Goal: Find specific page/section: Find specific page/section

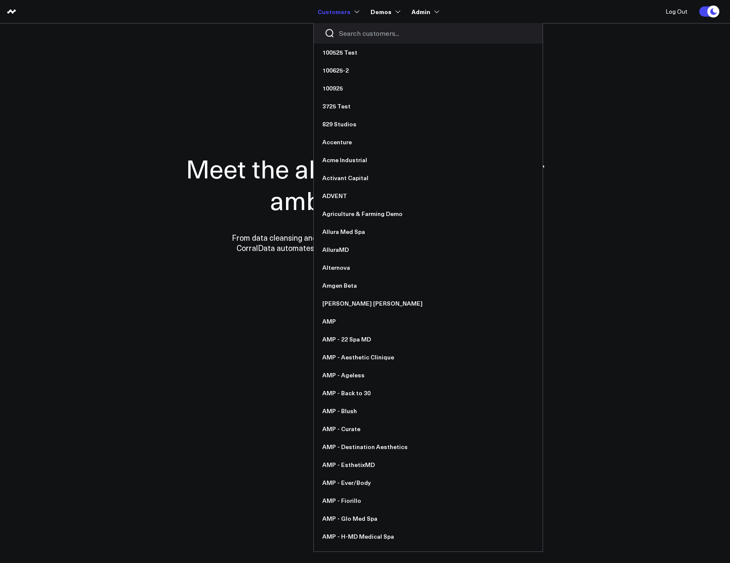
click at [346, 23] on div at bounding box center [428, 33] width 229 height 20
click at [348, 27] on div at bounding box center [428, 33] width 229 height 20
click at [348, 30] on input "Search customers input" at bounding box center [435, 33] width 193 height 9
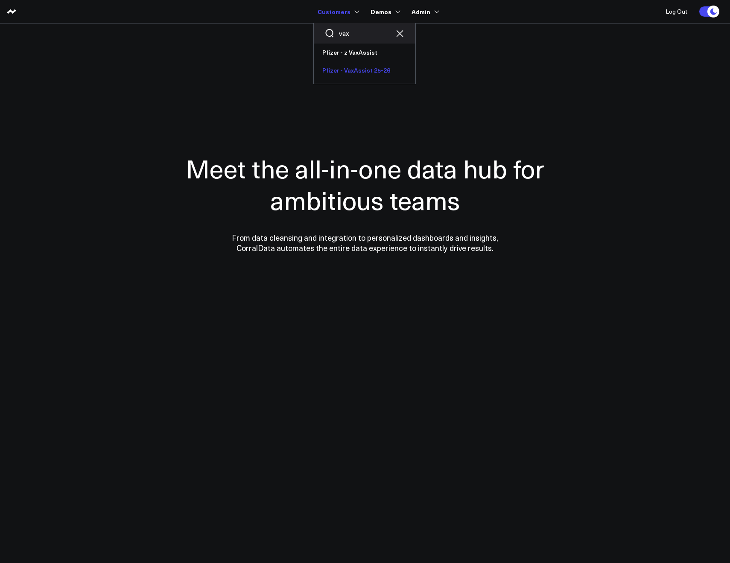
type input "vax"
click at [345, 69] on link "Pfizer - VaxAssist 25-26" at bounding box center [365, 70] width 102 height 18
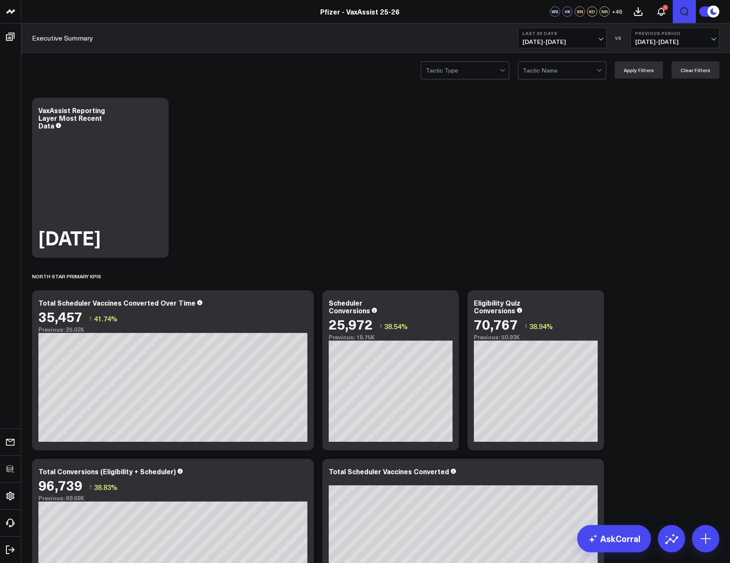
click at [688, 12] on icon "Open search" at bounding box center [684, 11] width 10 height 10
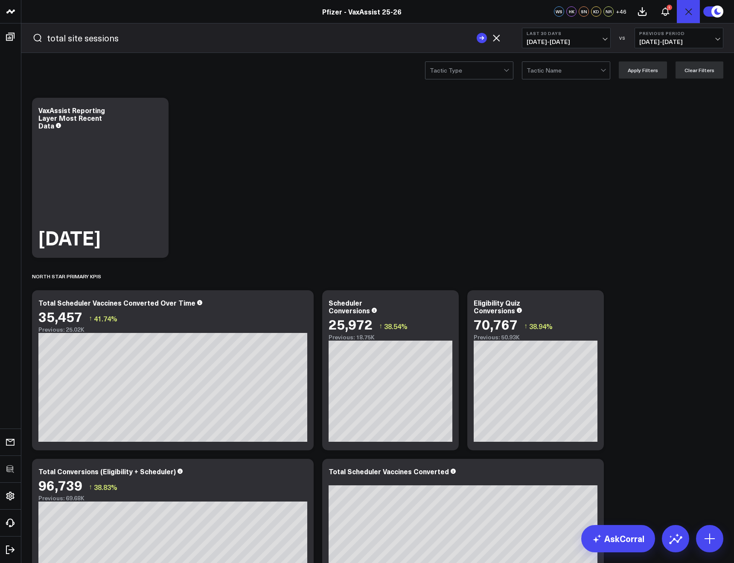
type input "total site sessions"
click at [477, 33] on button "submit" at bounding box center [482, 38] width 10 height 10
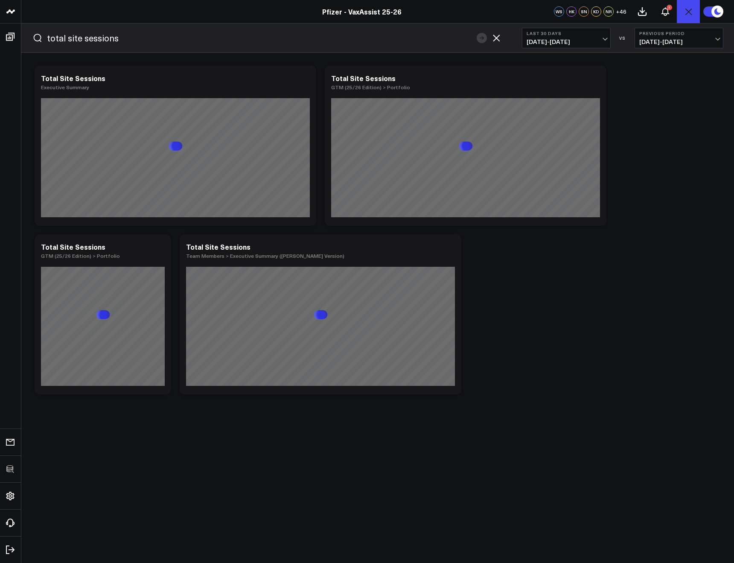
click at [502, 32] on form "total site sessions" at bounding box center [267, 37] width 491 height 29
click at [499, 34] on icon "button" at bounding box center [496, 38] width 10 height 10
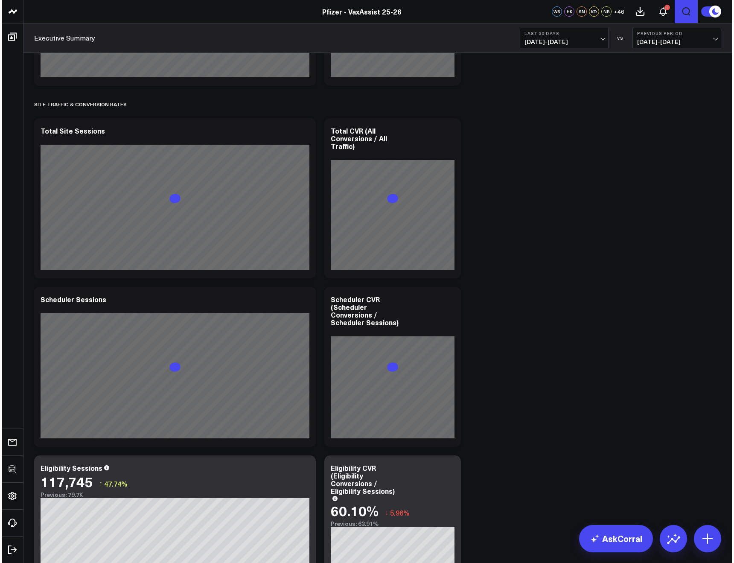
scroll to position [1233, 0]
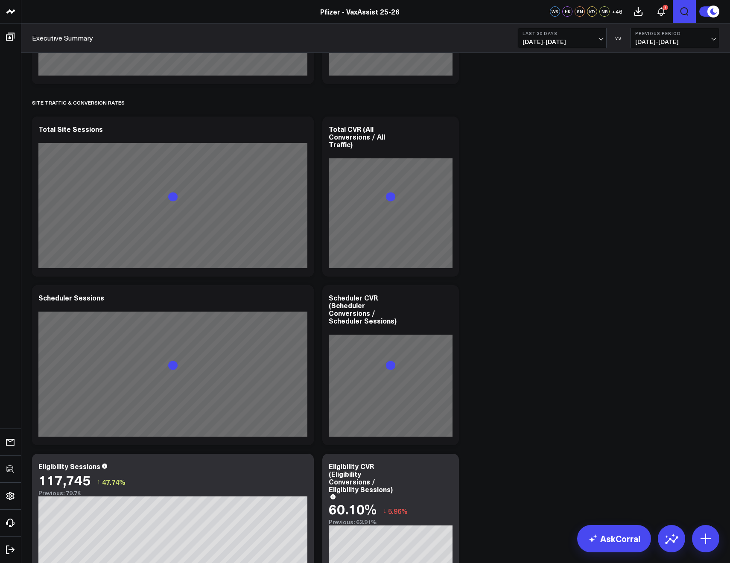
click at [688, 11] on icon "Open search" at bounding box center [684, 11] width 10 height 10
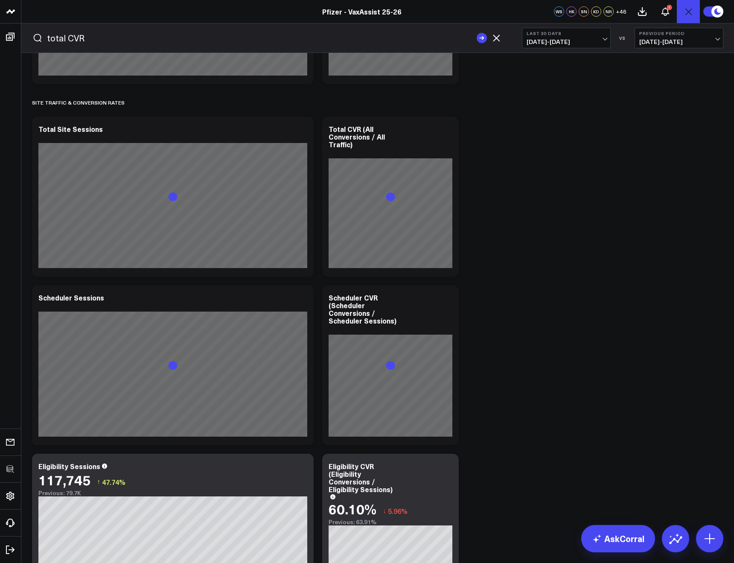
click at [477, 33] on button "submit" at bounding box center [482, 38] width 10 height 10
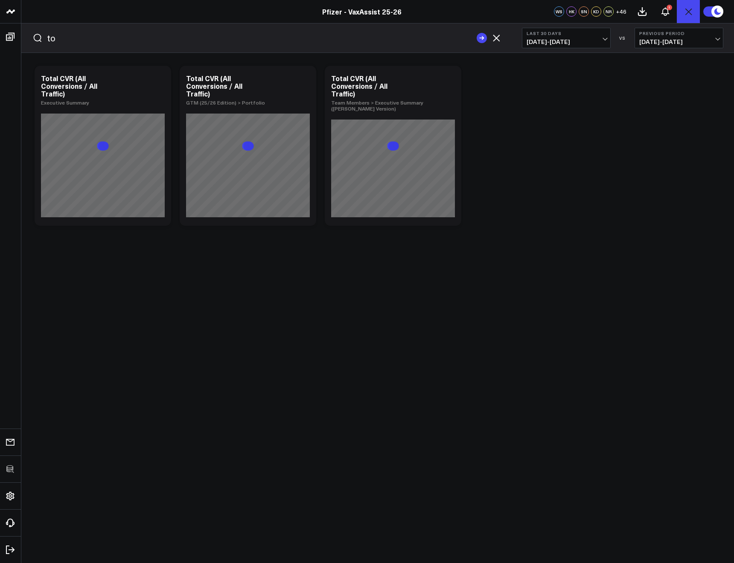
type input "t"
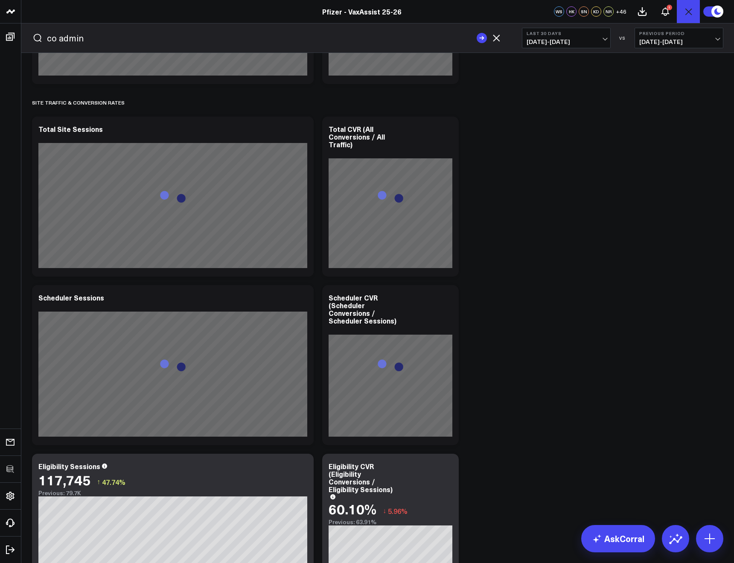
click at [477, 33] on button "submit" at bounding box center [482, 38] width 10 height 10
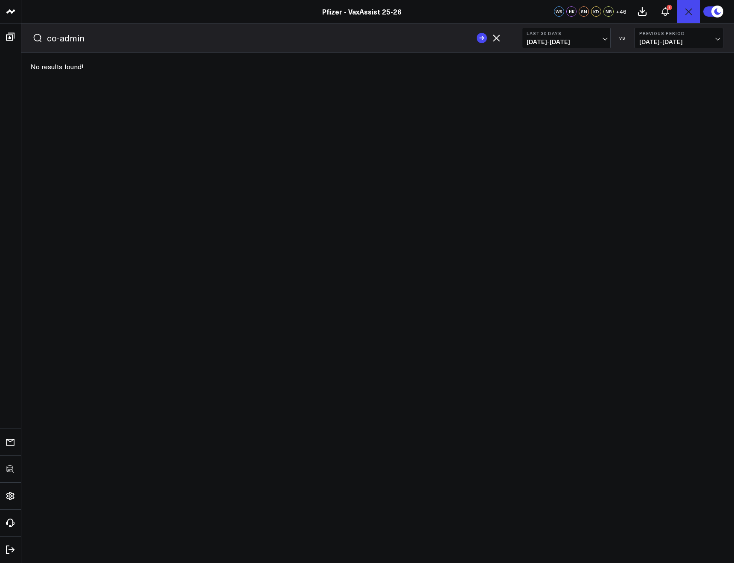
click at [477, 33] on button "submit" at bounding box center [482, 38] width 10 height 10
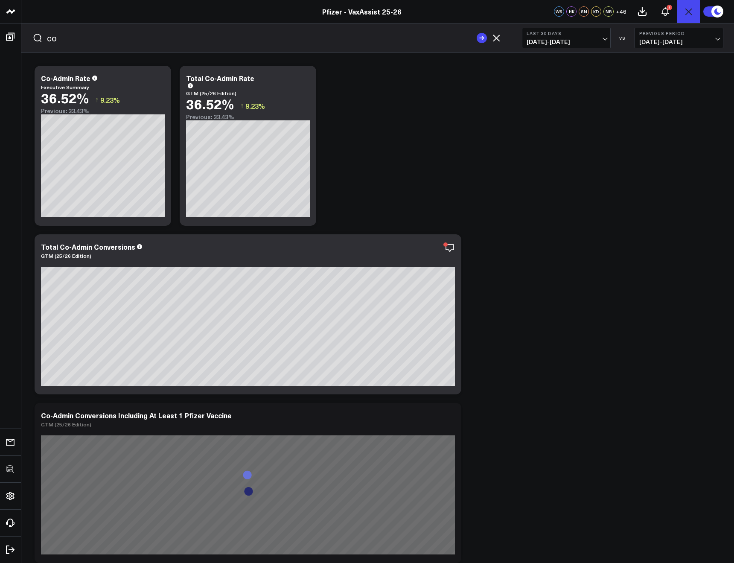
type input "c"
click at [477, 33] on button "submit" at bounding box center [482, 38] width 10 height 10
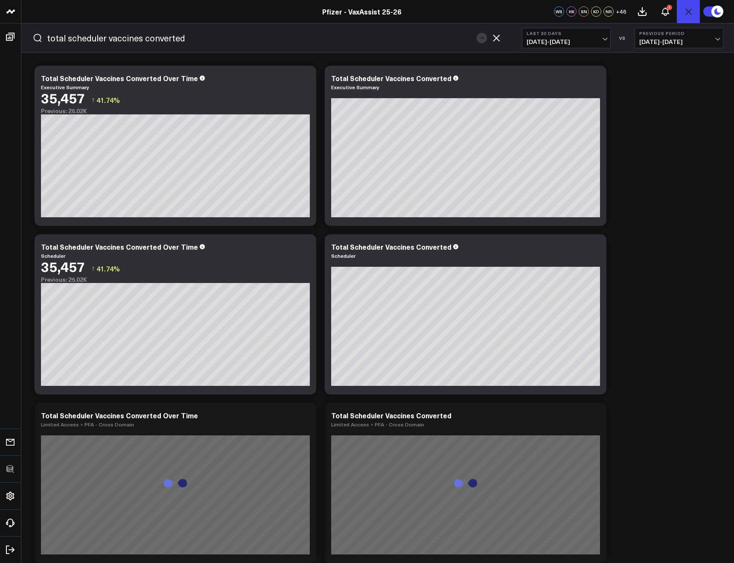
click at [178, 32] on input "total scheduler vaccines converted" at bounding box center [260, 38] width 426 height 13
click at [477, 33] on button "submit" at bounding box center [482, 38] width 10 height 10
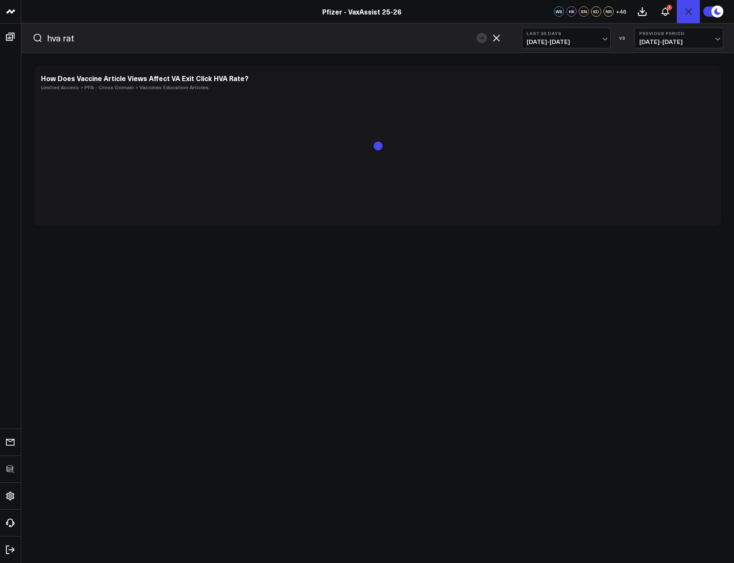
click at [110, 42] on input "hva rat" at bounding box center [260, 38] width 426 height 13
type input "hva rate"
click at [477, 33] on button "submit" at bounding box center [482, 38] width 10 height 10
click at [492, 42] on icon "button" at bounding box center [496, 38] width 10 height 10
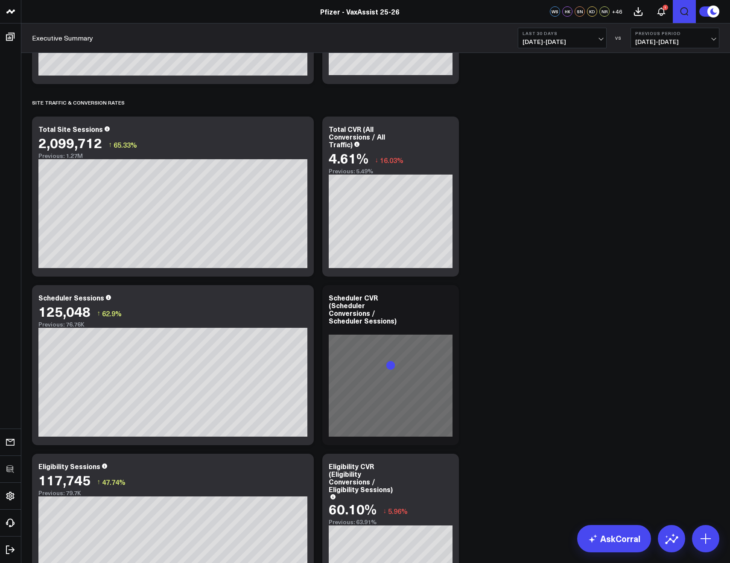
click at [679, 12] on icon "Open search" at bounding box center [684, 11] width 10 height 10
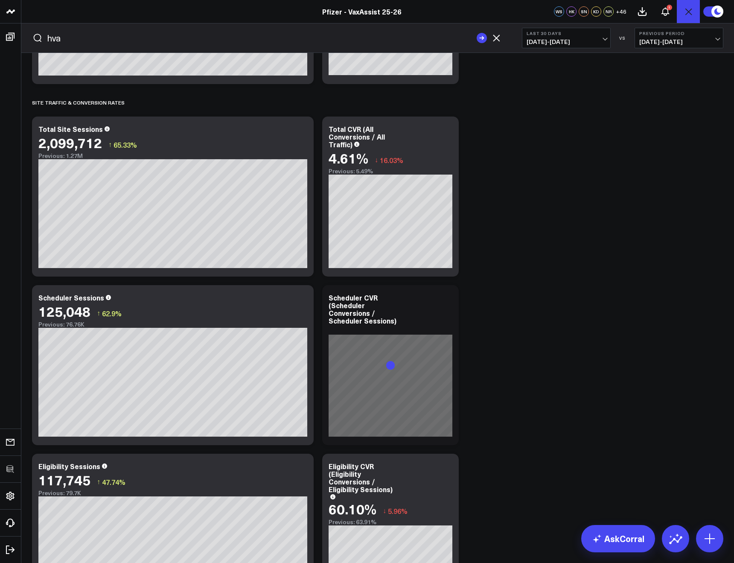
type input "hva"
click at [477, 33] on button "submit" at bounding box center [482, 38] width 10 height 10
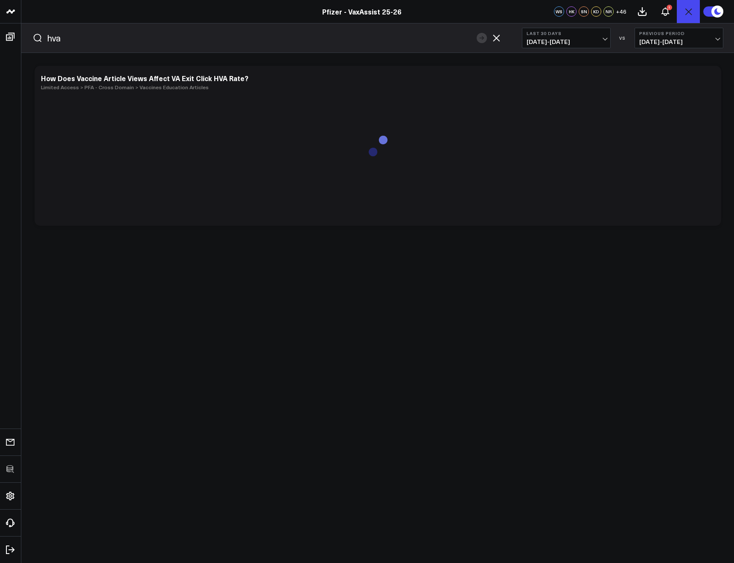
click at [692, 6] on icon "Open search" at bounding box center [688, 11] width 10 height 10
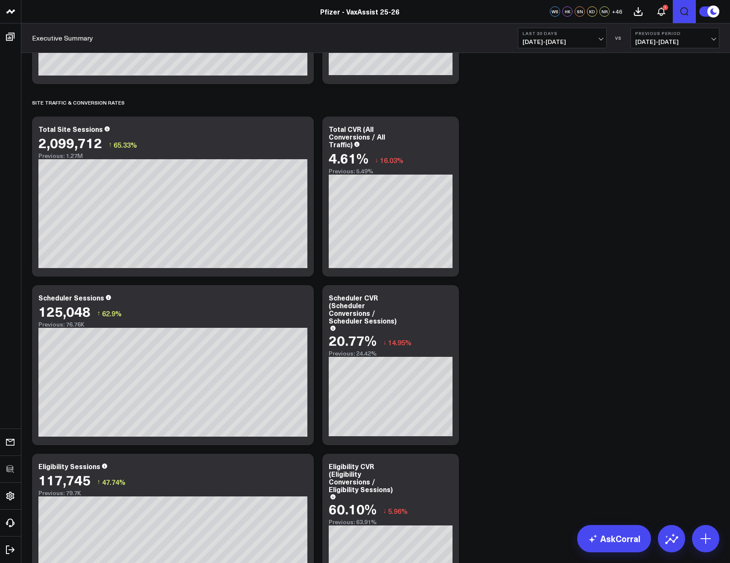
click at [689, 8] on icon "Open search" at bounding box center [684, 11] width 10 height 10
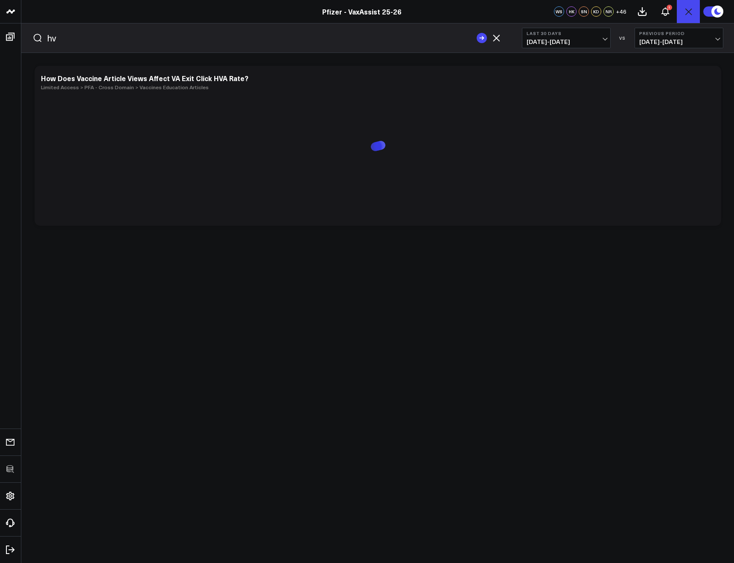
type input "h"
click at [477, 33] on button "submit" at bounding box center [482, 38] width 10 height 10
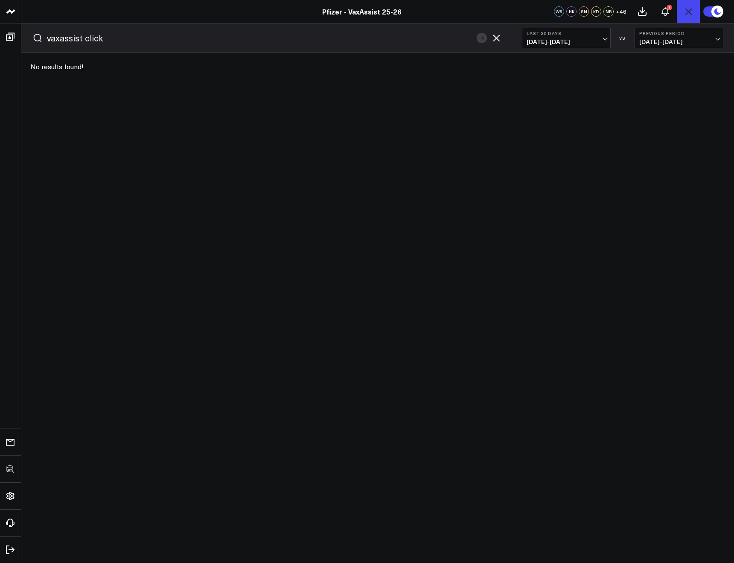
drag, startPoint x: 109, startPoint y: 41, endPoint x: 39, endPoint y: 35, distance: 70.3
click at [39, 35] on form "vaxassist click" at bounding box center [267, 37] width 491 height 29
type input "engaged session"
click at [477, 33] on button "submit" at bounding box center [482, 38] width 10 height 10
